Goal: Task Accomplishment & Management: Manage account settings

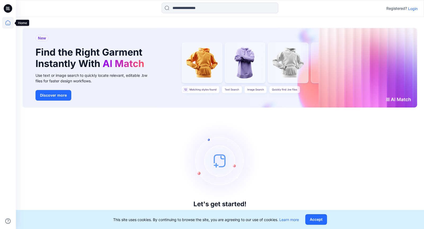
click at [9, 26] on icon at bounding box center [8, 23] width 12 height 12
click at [411, 8] on p "Login" at bounding box center [413, 9] width 10 height 6
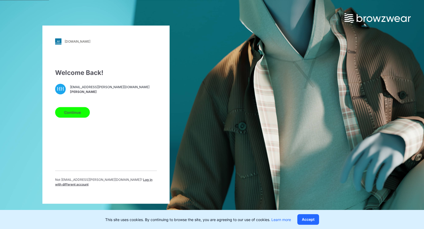
click at [77, 115] on button "Continue" at bounding box center [72, 112] width 35 height 11
